Goal: Information Seeking & Learning: Learn about a topic

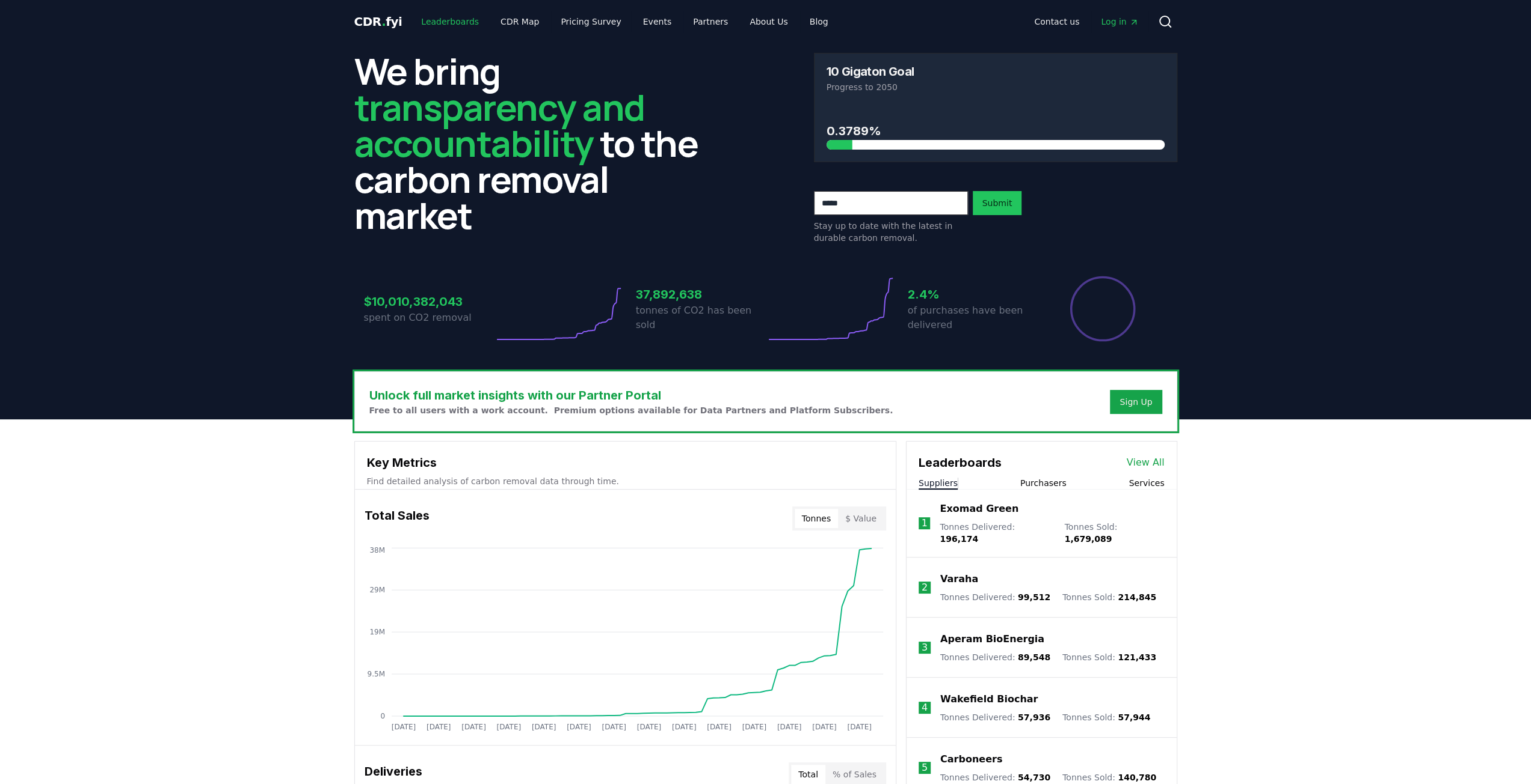
click at [442, 22] on link "Leaderboards" at bounding box center [449, 21] width 77 height 22
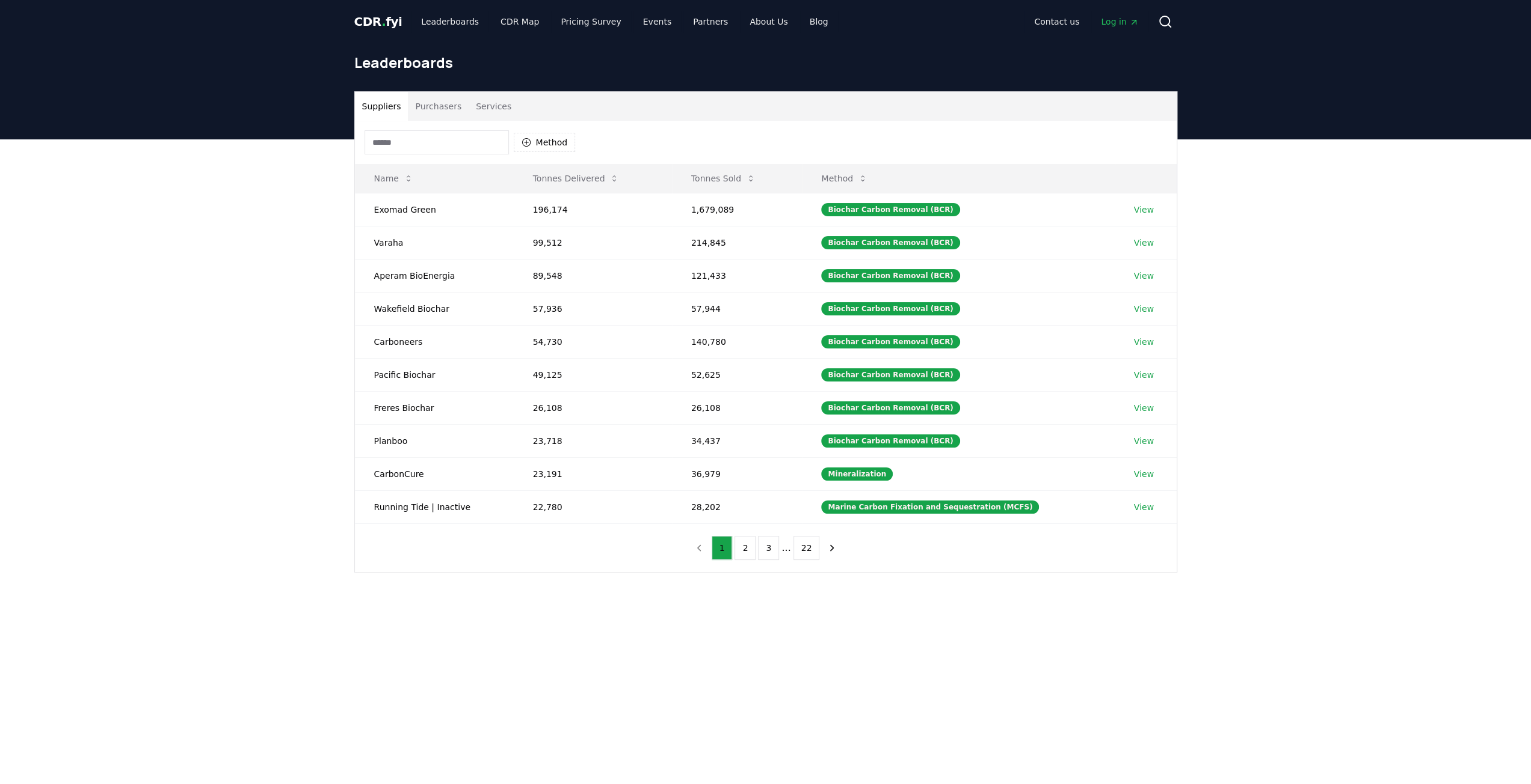
click at [459, 136] on input at bounding box center [437, 142] width 144 height 24
type input "*"
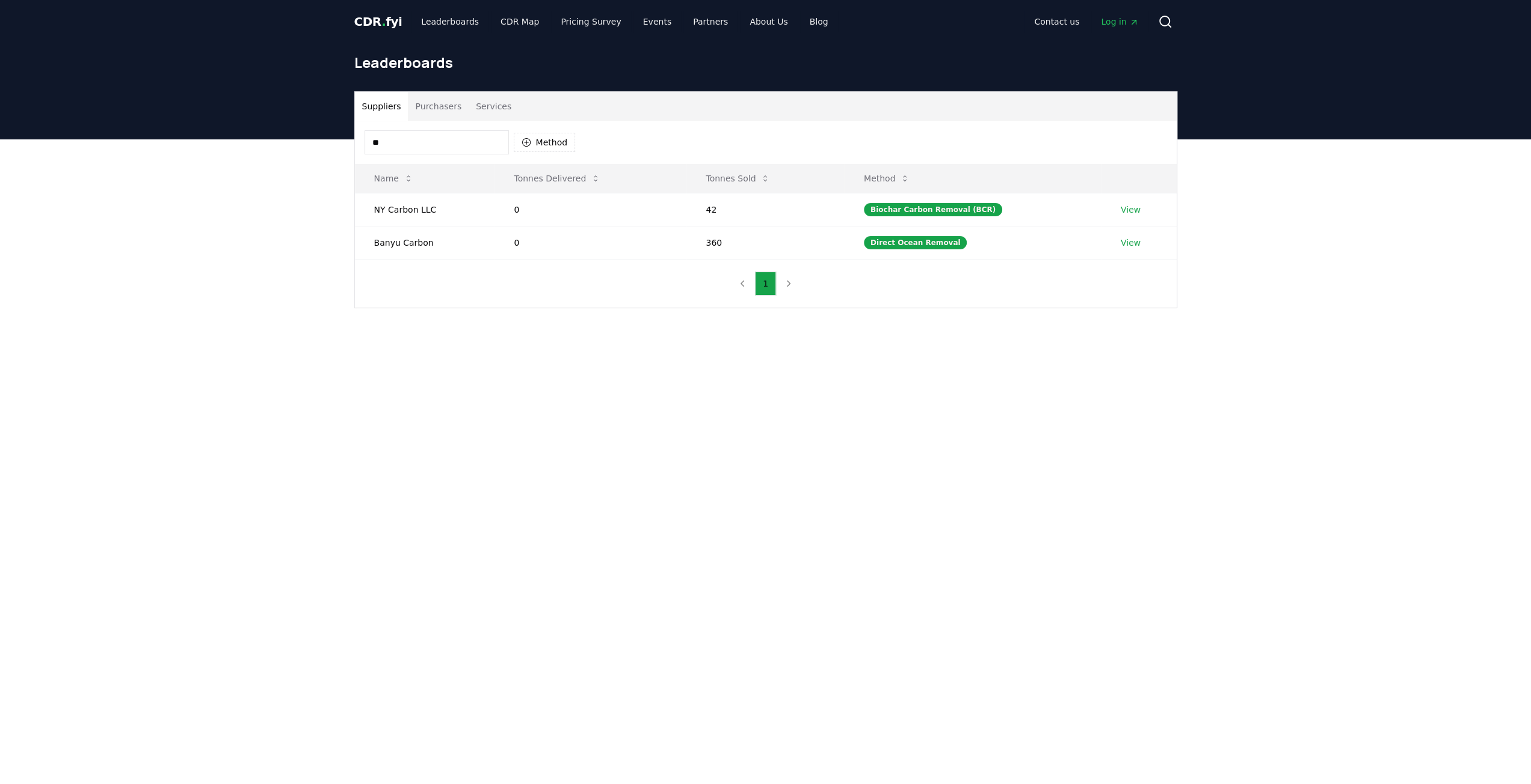
type input "*"
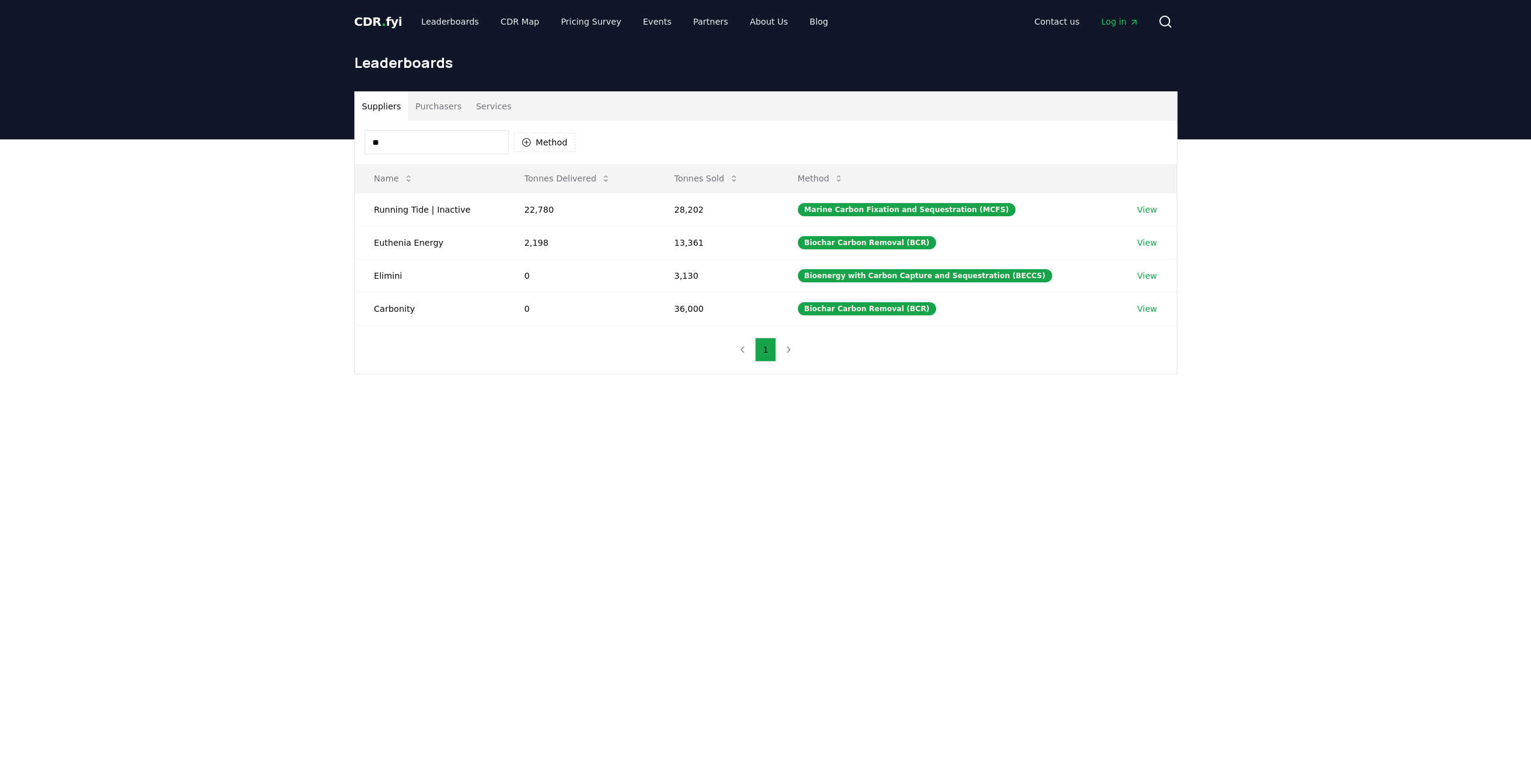
type input "***"
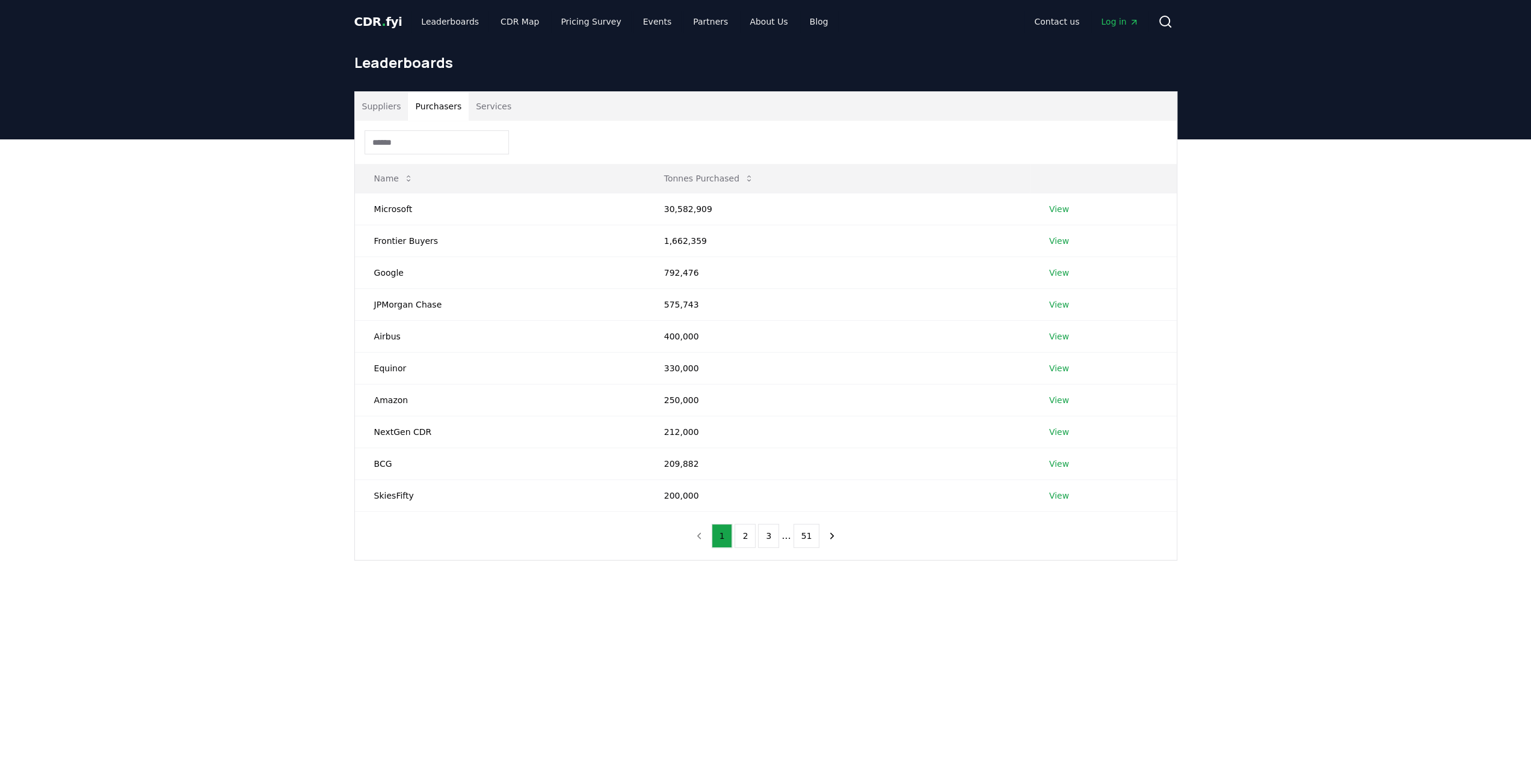
click at [411, 100] on button "Purchasers" at bounding box center [438, 106] width 61 height 28
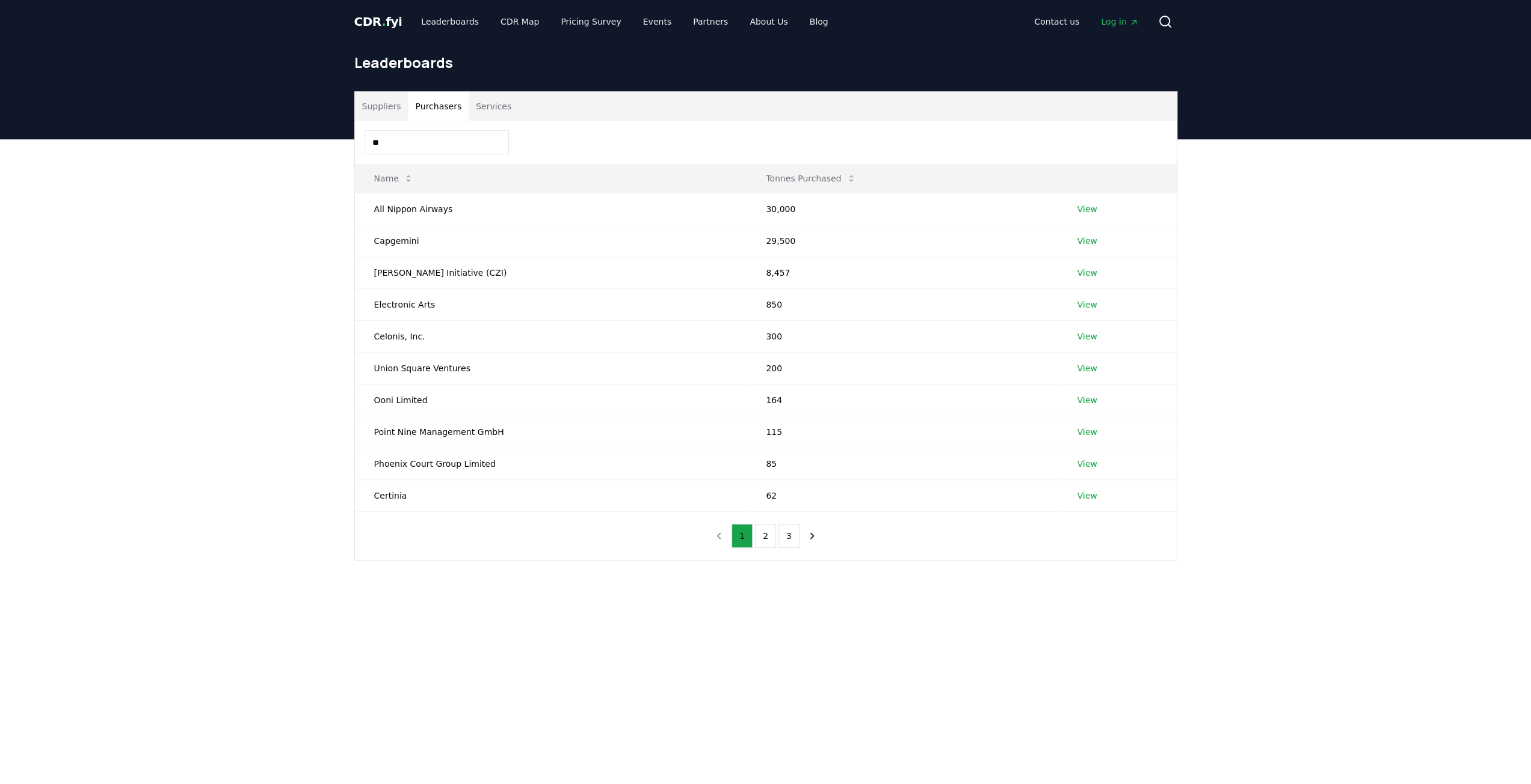
type input "*"
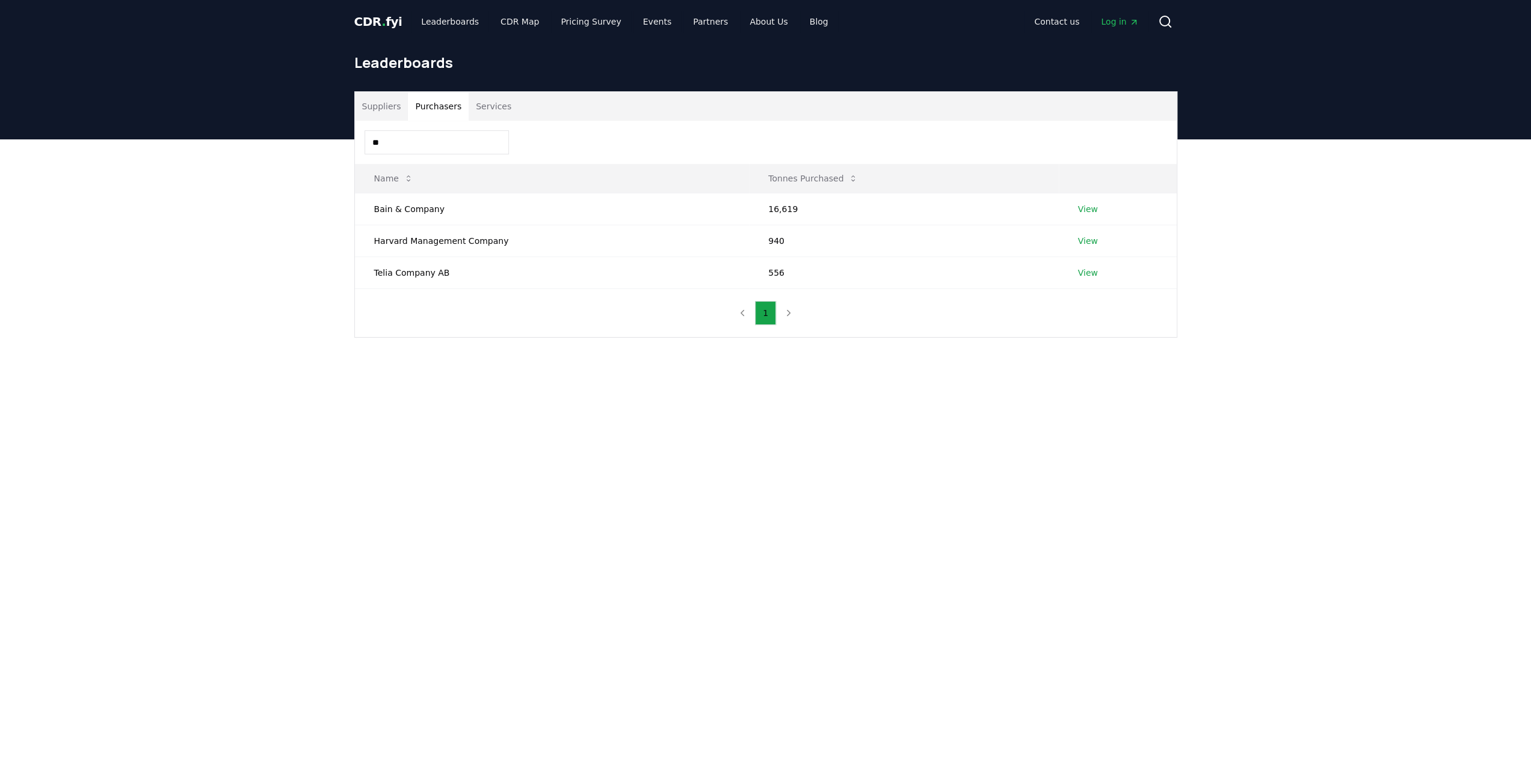
type input "*"
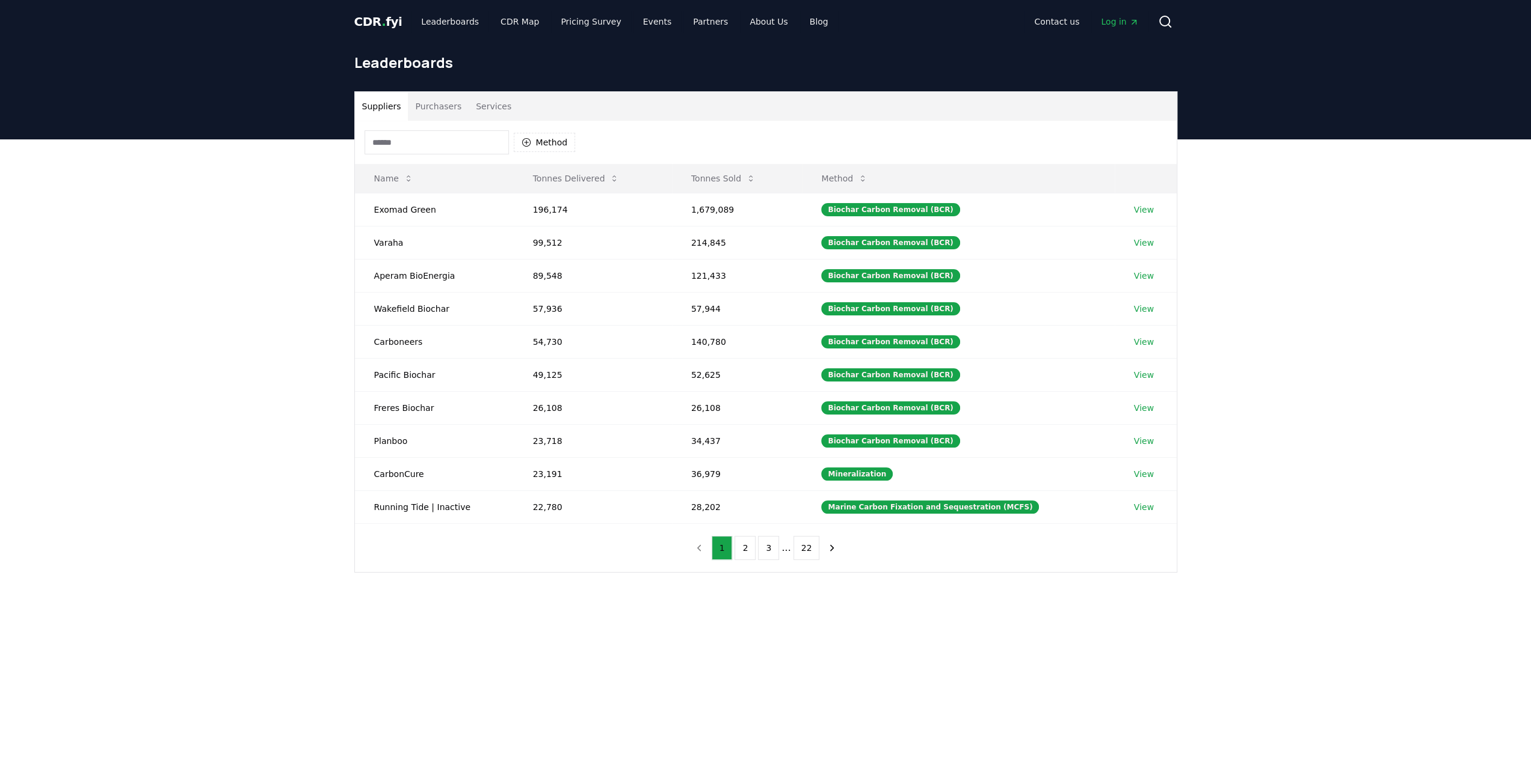
click at [379, 108] on button "Suppliers" at bounding box center [382, 106] width 53 height 28
click at [483, 136] on input at bounding box center [437, 142] width 144 height 24
type input "*"
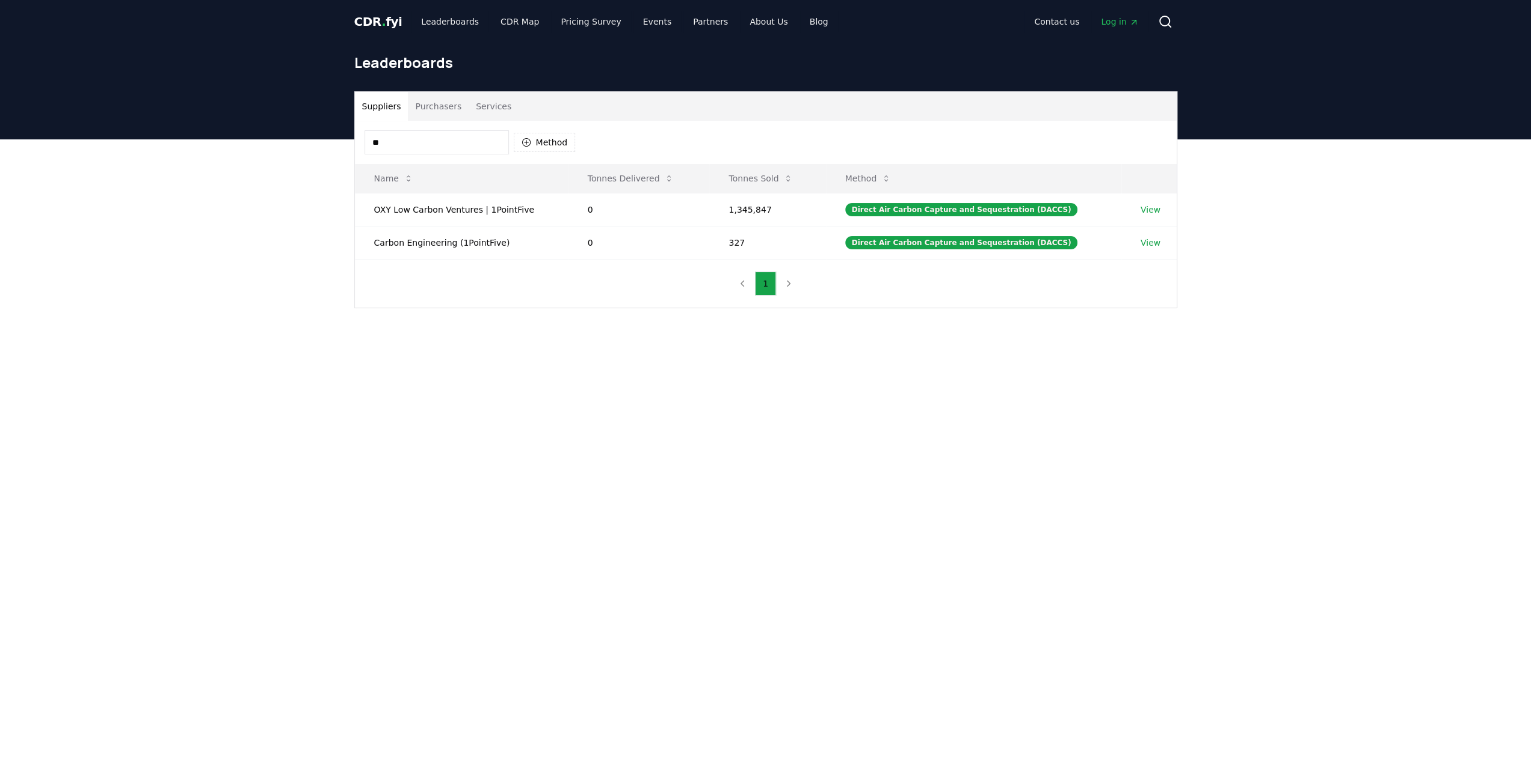
type input "*"
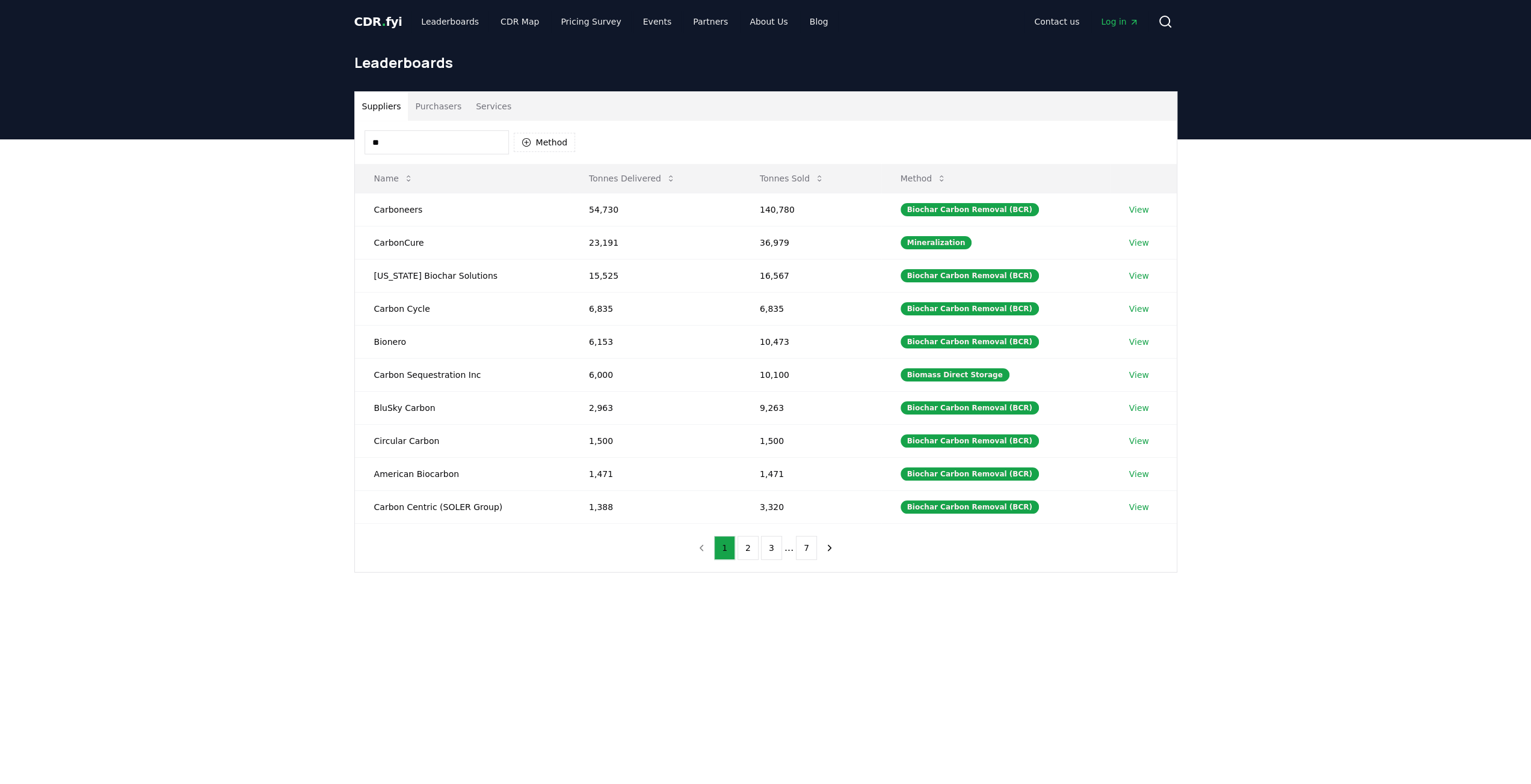
type input "*"
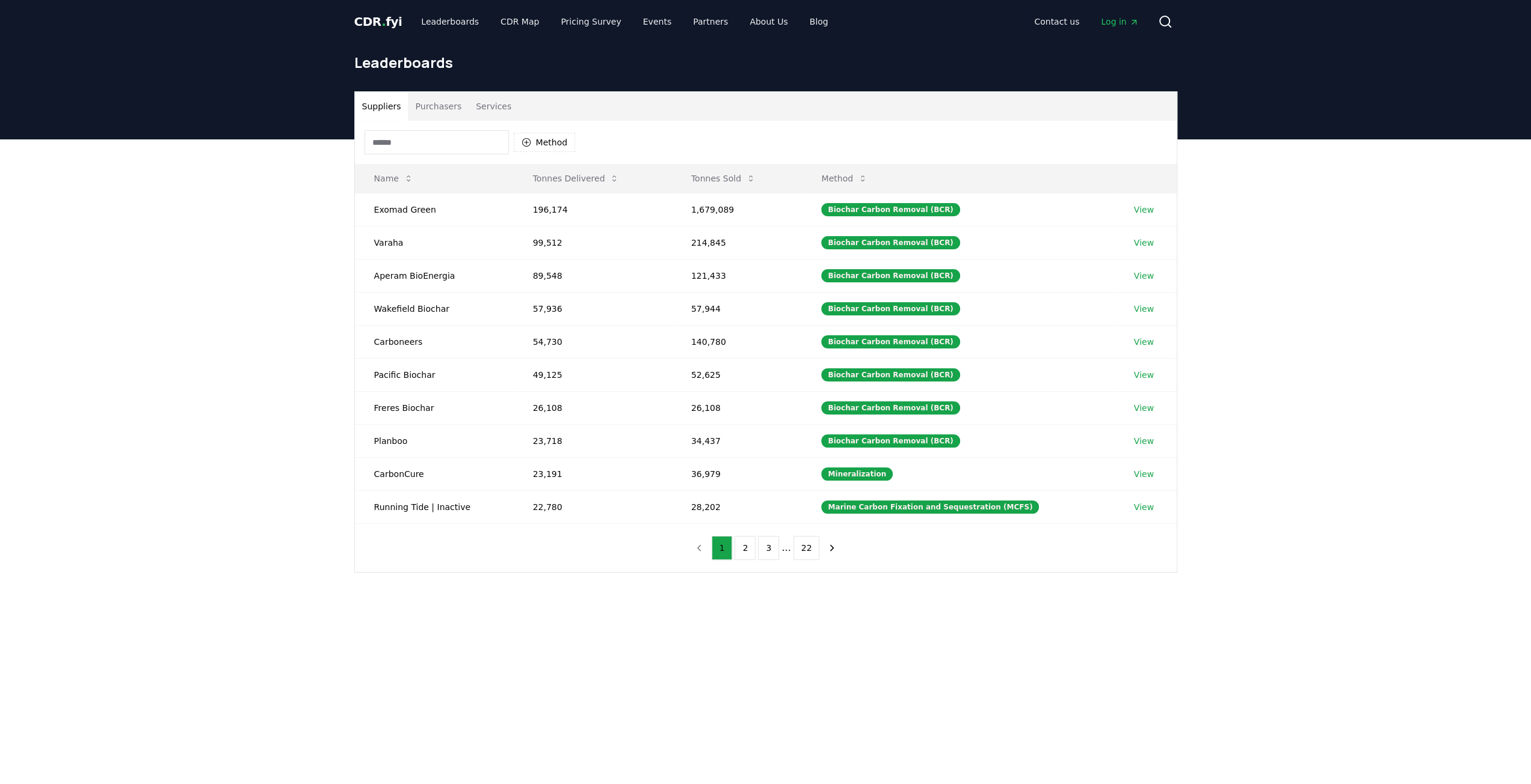
click at [1112, 13] on link "Log in" at bounding box center [1120, 21] width 57 height 22
